Goal: Check status

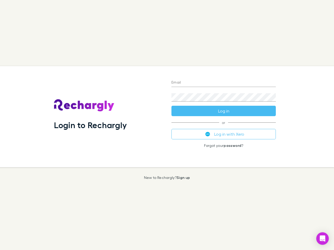
click at [167, 125] on div "Login to Rechargly" at bounding box center [108, 116] width 117 height 101
click at [224, 83] on input "Email" at bounding box center [223, 83] width 104 height 8
click at [224, 111] on button "Log in" at bounding box center [223, 111] width 104 height 10
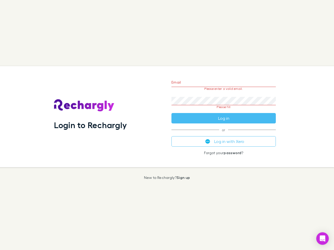
click at [224, 134] on div "Email Please enter a valid email. Password Please fill Log in or Log in with Xe…" at bounding box center [223, 116] width 113 height 101
click at [322, 239] on icon "Open Intercom Messenger" at bounding box center [322, 239] width 5 height 6
